Goal: Task Accomplishment & Management: Manage account settings

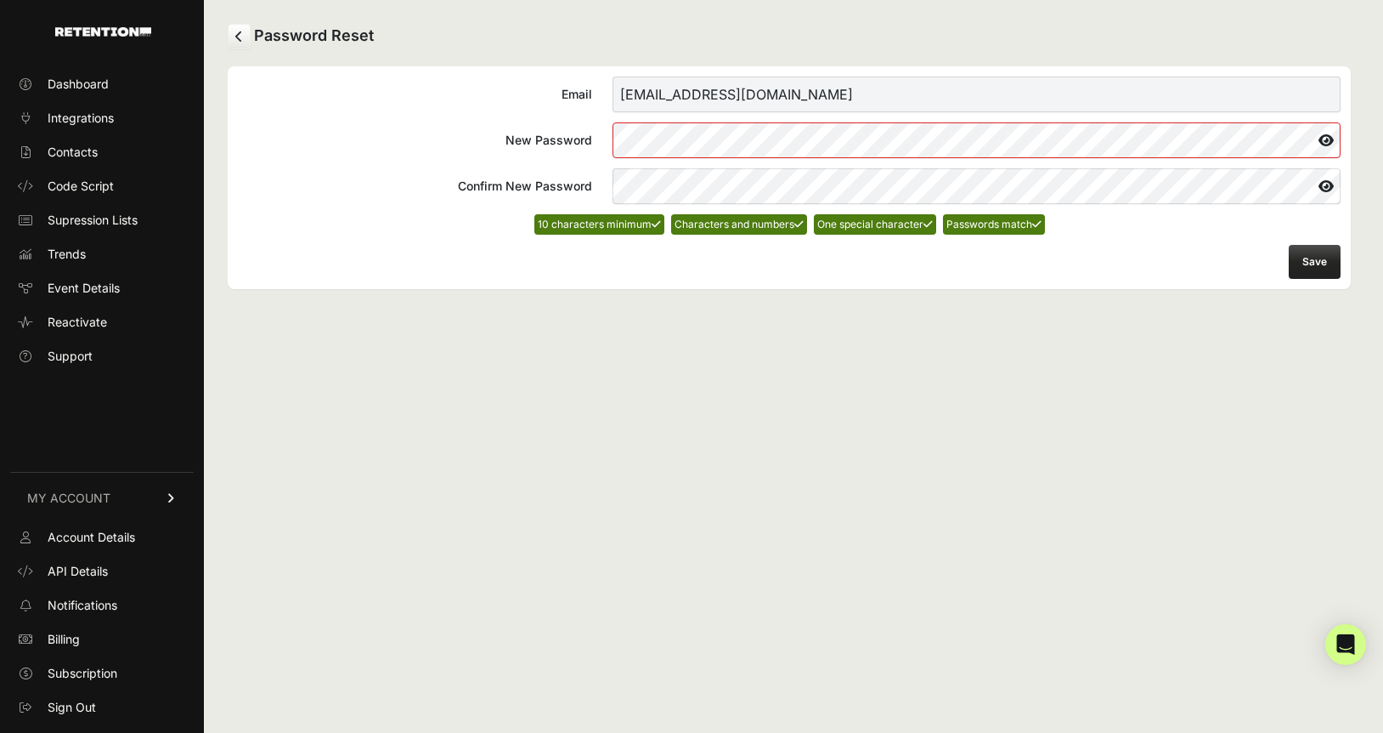
click at [1310, 265] on button "Save" at bounding box center [1315, 262] width 52 height 34
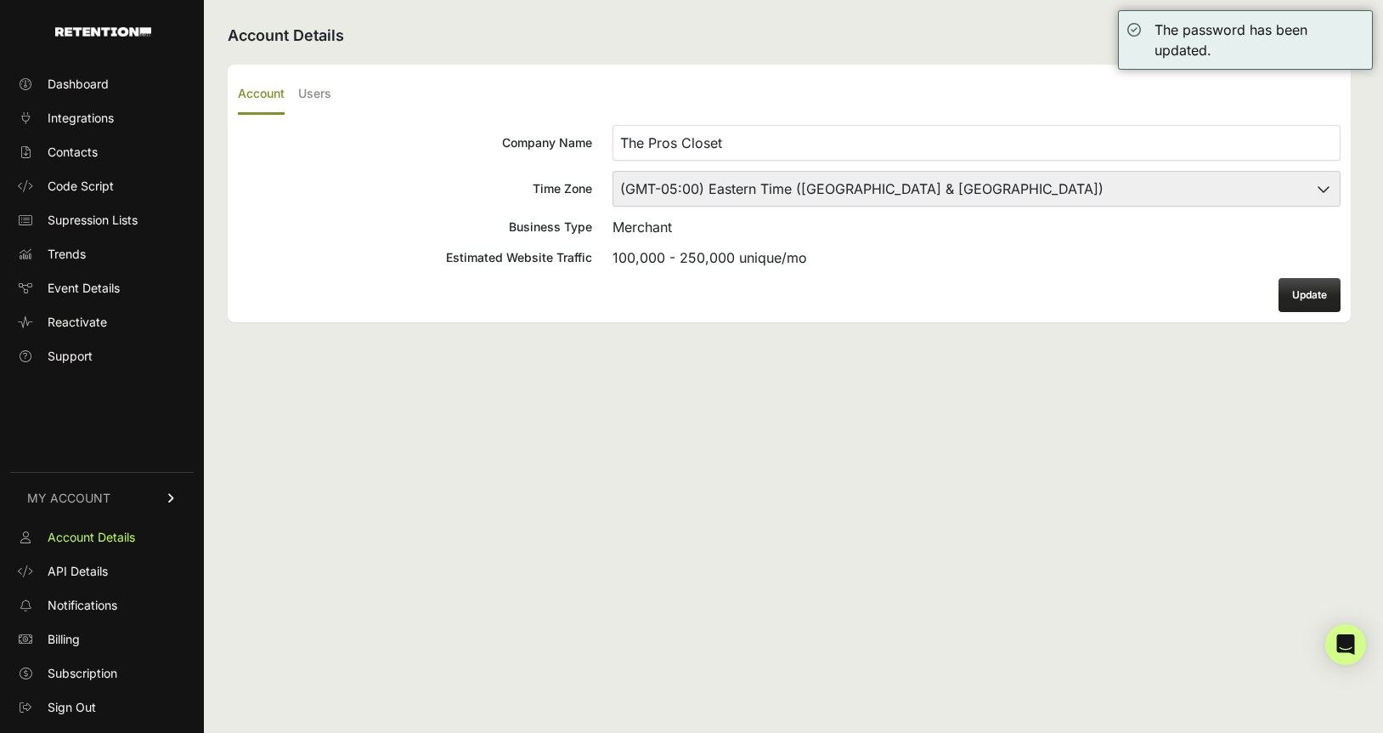
click at [1301, 300] on button "Update" at bounding box center [1310, 295] width 62 height 34
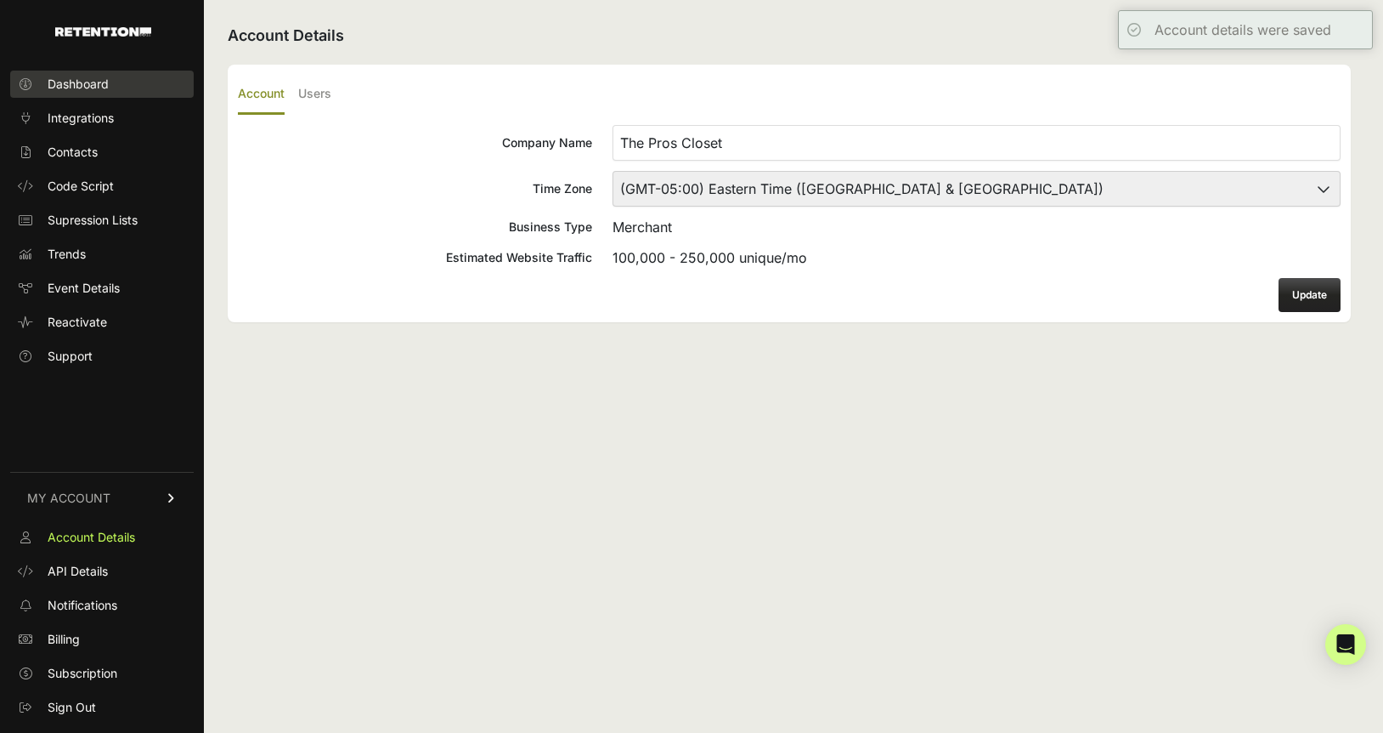
click at [91, 82] on span "Dashboard" at bounding box center [78, 84] width 61 height 17
